Goal: Check status

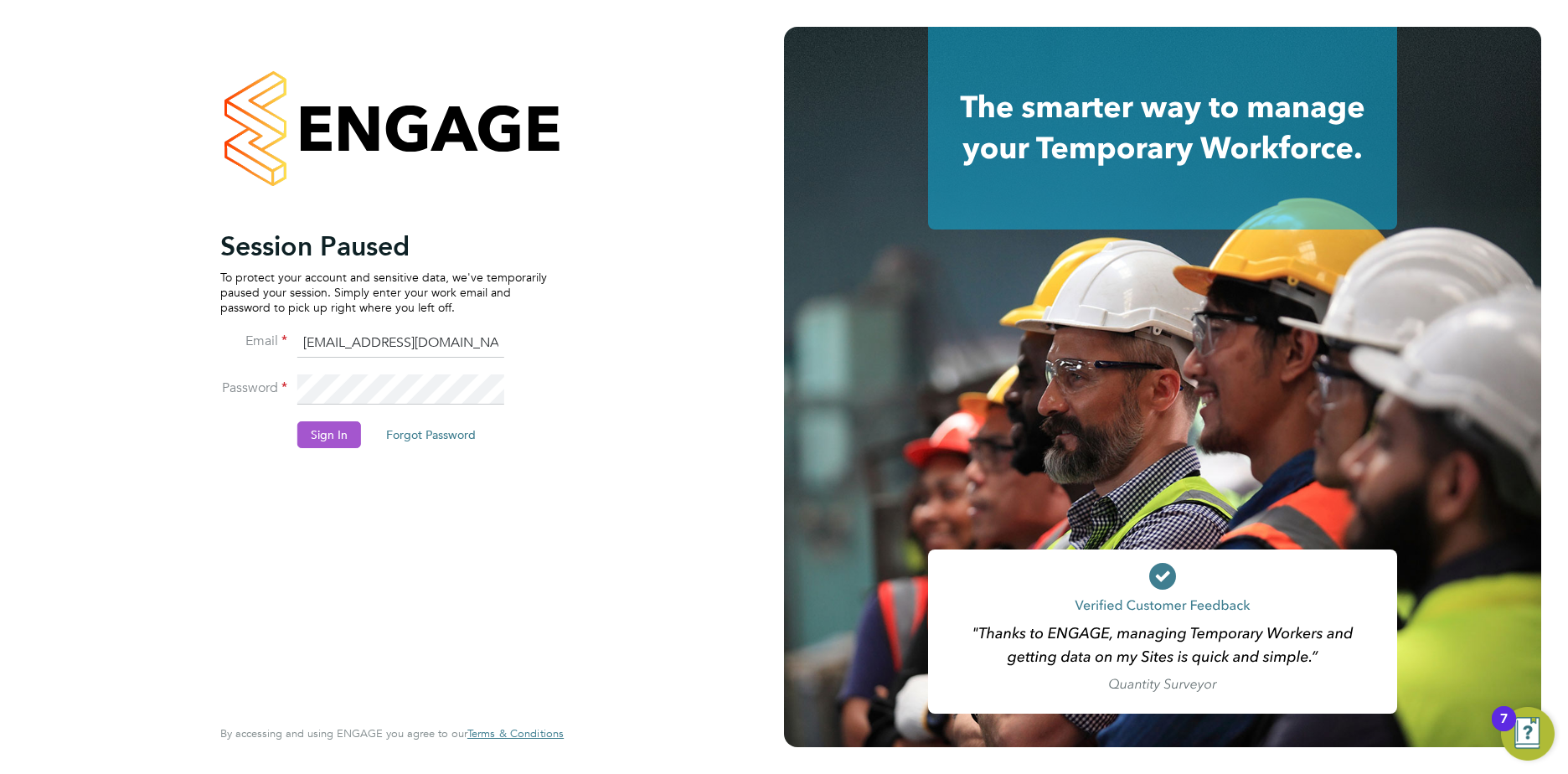
click at [350, 436] on button "Sign In" at bounding box center [328, 435] width 63 height 27
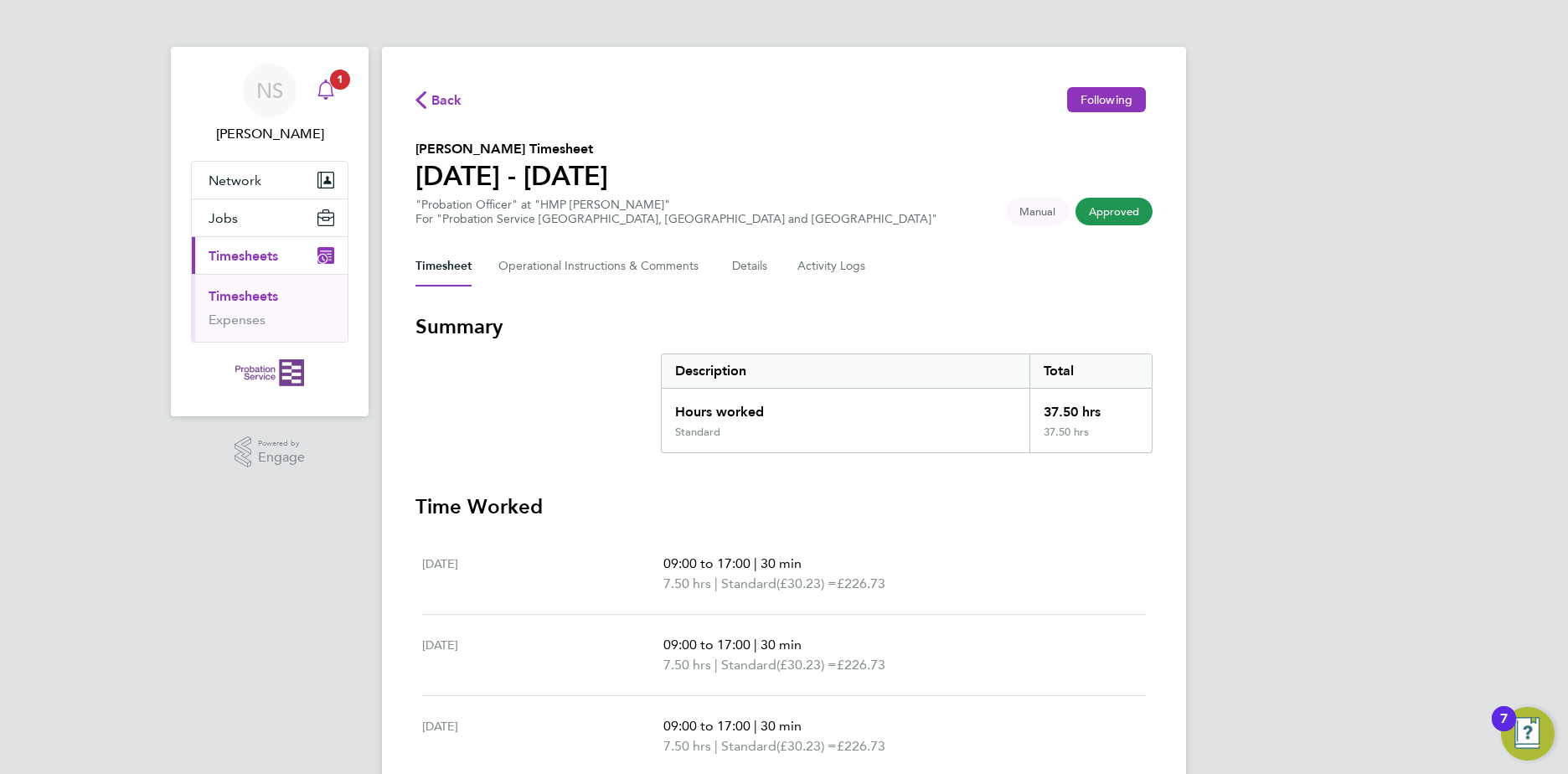
click at [334, 90] on icon "Main navigation" at bounding box center [325, 90] width 20 height 20
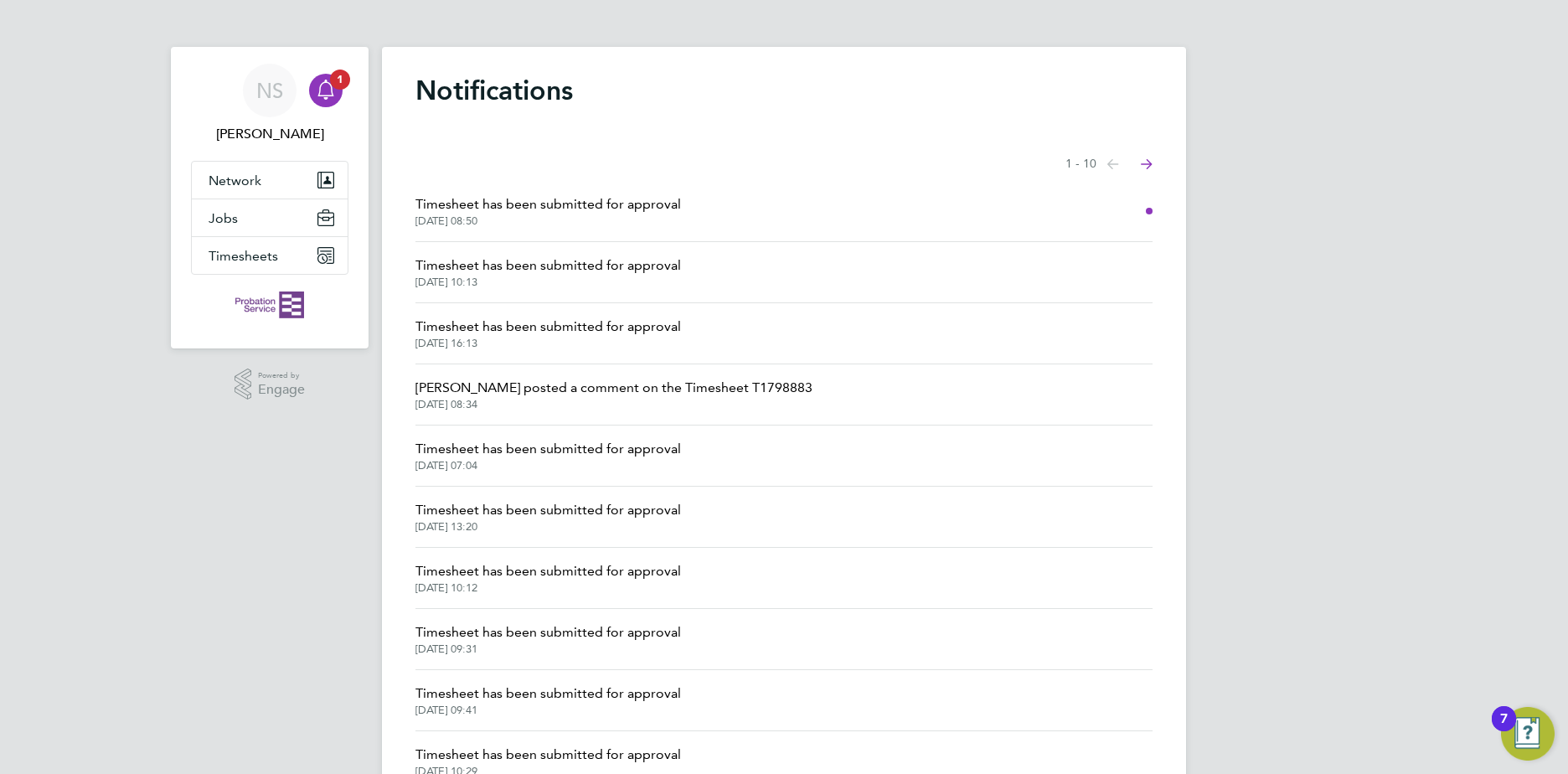
click at [1089, 219] on li "Timesheet has been submitted for approval [DATE] 08:50" at bounding box center [784, 211] width 737 height 61
click at [493, 204] on span "Timesheet has been submitted for approval" at bounding box center [548, 204] width 266 height 20
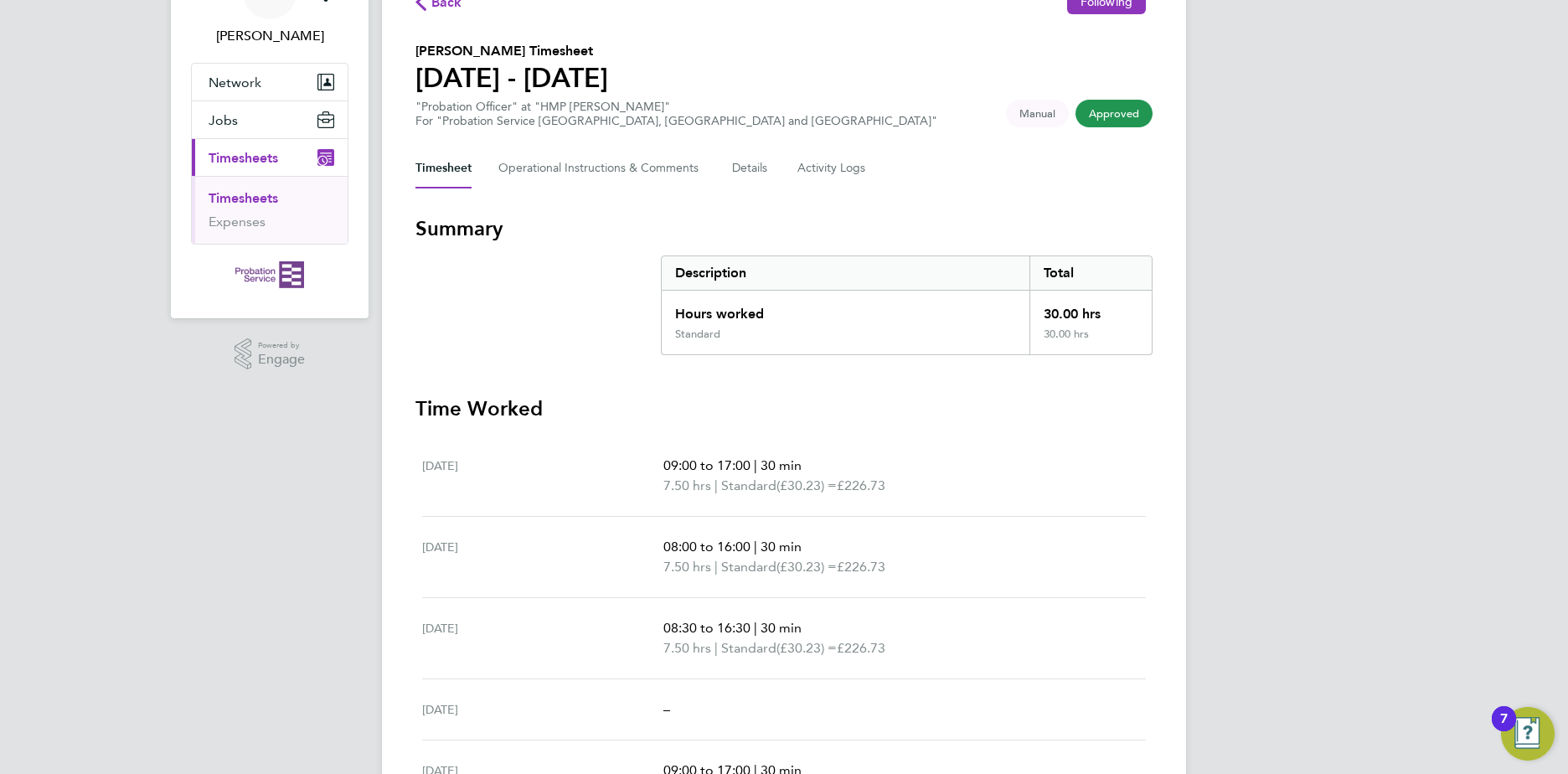
scroll to position [335, 0]
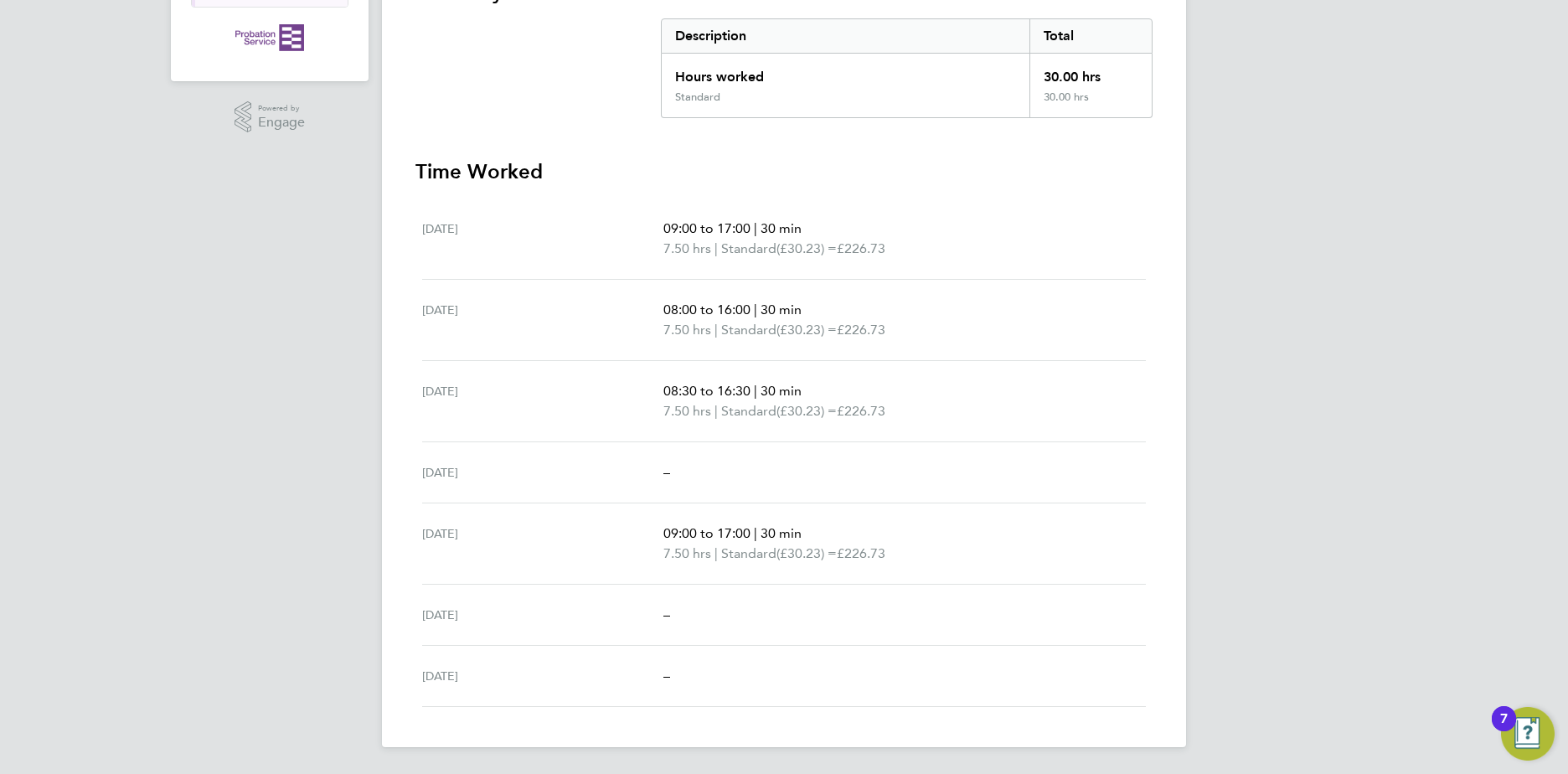
click at [113, 502] on div "NS [PERSON_NAME] Notifications Applications: Network Sites Jobs Placements Curr…" at bounding box center [784, 219] width 1568 height 1109
click at [163, 356] on div "NS [PERSON_NAME] Notifications Applications: Network Sites Jobs Placements Curr…" at bounding box center [784, 219] width 1568 height 1109
